Goal: Task Accomplishment & Management: Use online tool/utility

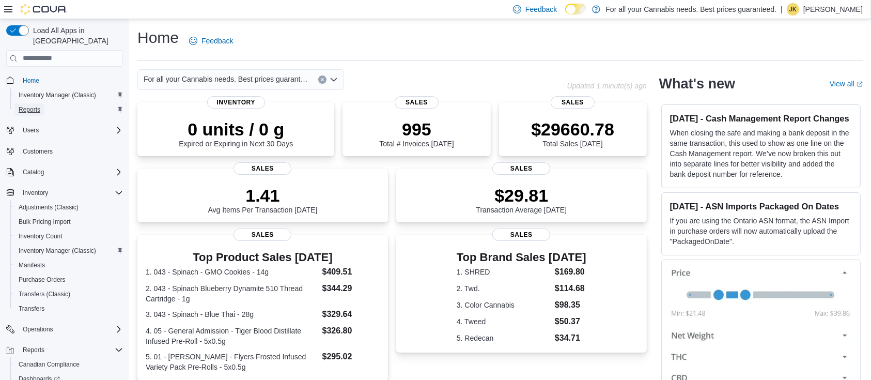
click at [36, 105] on span "Reports" at bounding box center [30, 109] width 22 height 8
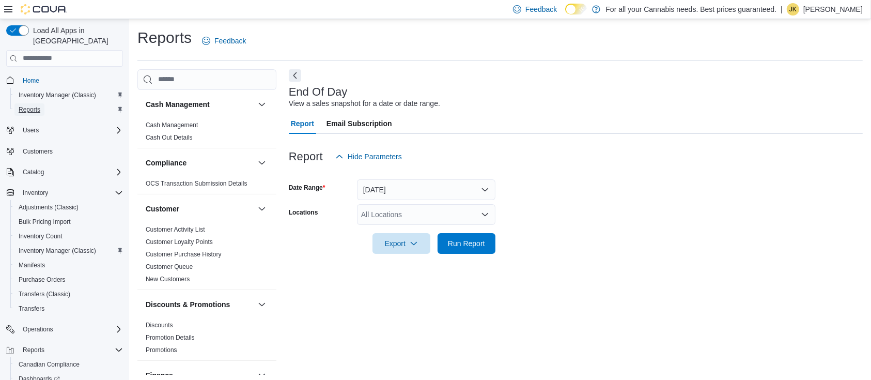
scroll to position [3, 0]
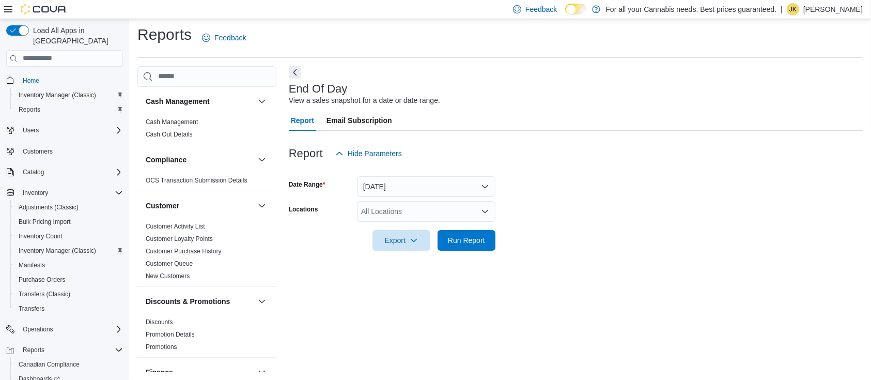
click at [410, 212] on div "All Locations" at bounding box center [426, 211] width 139 height 21
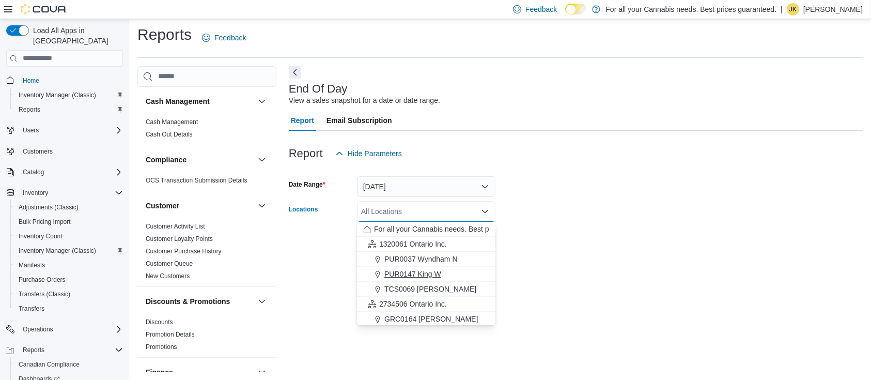
click at [457, 274] on div "PUR0147 King W" at bounding box center [426, 274] width 126 height 10
click at [544, 238] on form "Date Range [DATE] Locations PUR0147 [GEOGRAPHIC_DATA] box. Selected. PUR0147 Ki…" at bounding box center [576, 207] width 574 height 87
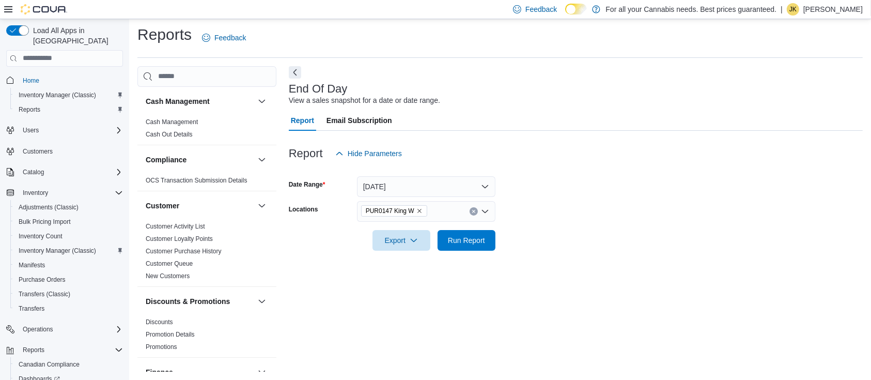
click at [479, 254] on div at bounding box center [576, 257] width 574 height 12
click at [479, 250] on span "Run Report" at bounding box center [466, 239] width 45 height 21
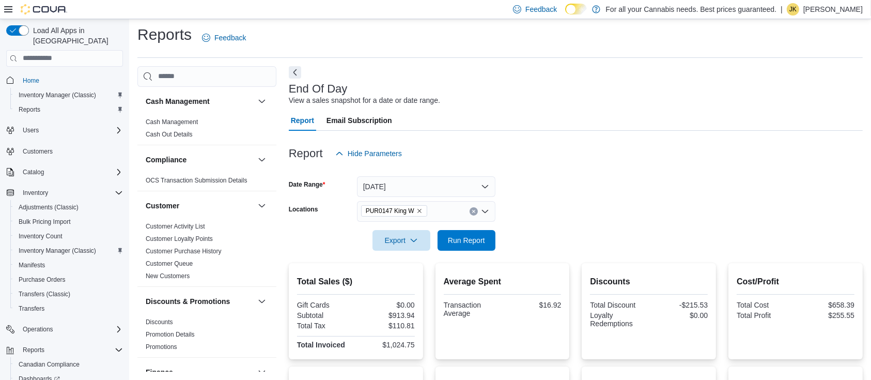
click at [474, 212] on icon "Clear input" at bounding box center [474, 211] width 4 height 4
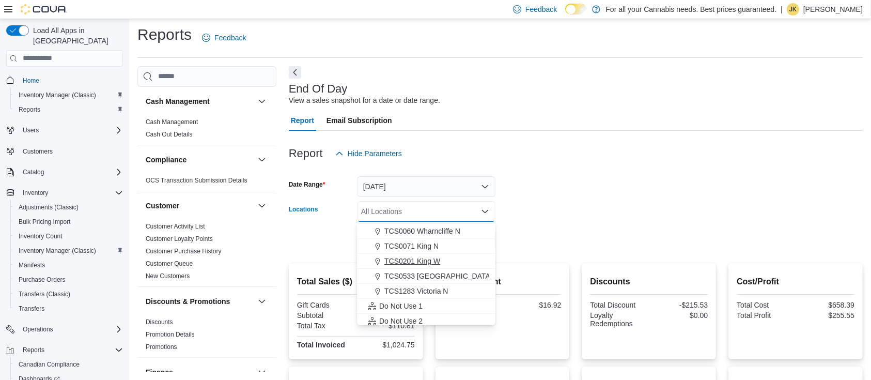
click at [442, 263] on div "TCS0201 King W" at bounding box center [426, 261] width 126 height 10
click at [560, 206] on form "Date Range [DATE] Locations TCS0201 [GEOGRAPHIC_DATA] box. Selected. TCS0201 Ki…" at bounding box center [576, 207] width 574 height 87
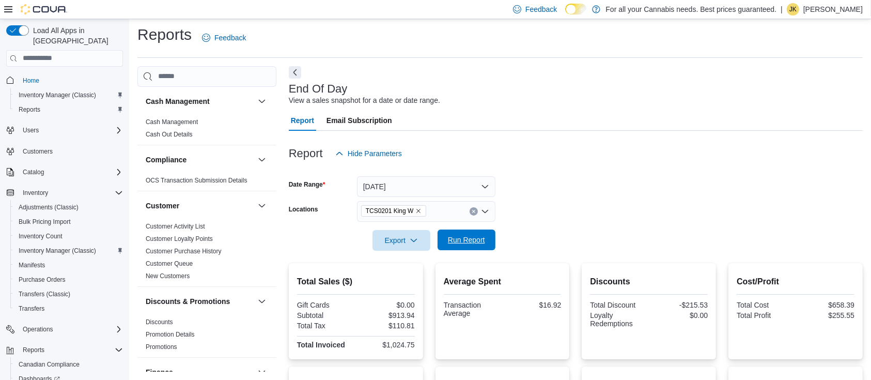
click at [474, 234] on span "Run Report" at bounding box center [466, 239] width 45 height 21
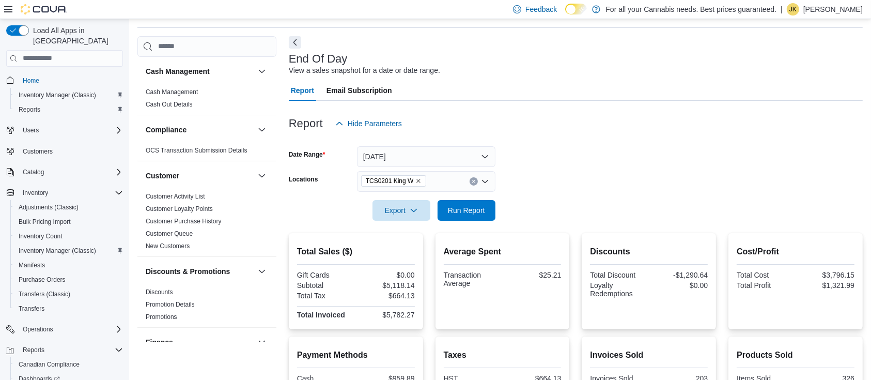
scroll to position [28, 0]
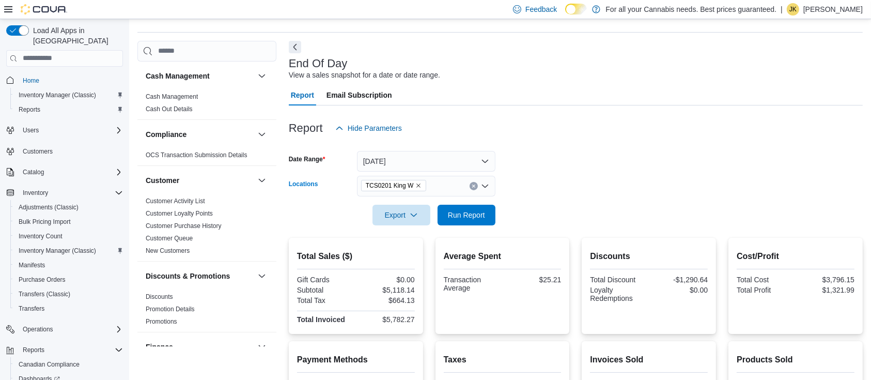
click at [468, 187] on div "TCS0201 King W" at bounding box center [426, 186] width 139 height 21
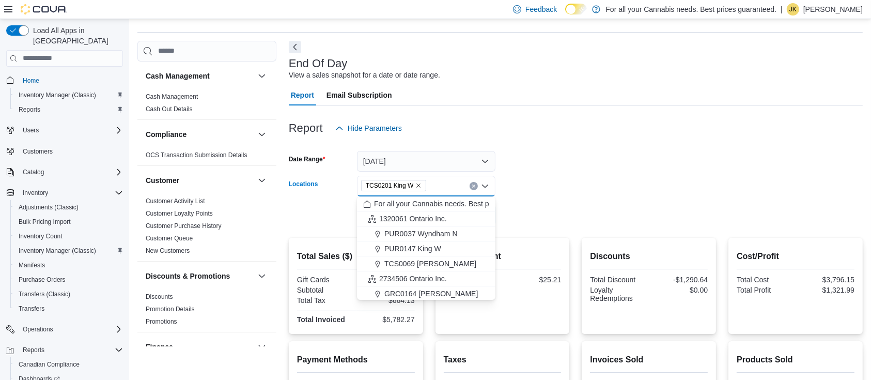
click at [475, 186] on button "Clear input" at bounding box center [474, 186] width 8 height 8
click at [567, 187] on form "Date Range [DATE] Locations All Locations Combo box. Selected. Combo box input.…" at bounding box center [576, 182] width 574 height 87
